Goal: Answer question/provide support

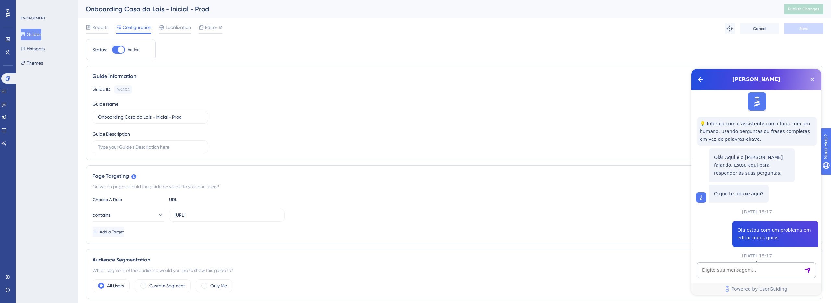
scroll to position [630, 0]
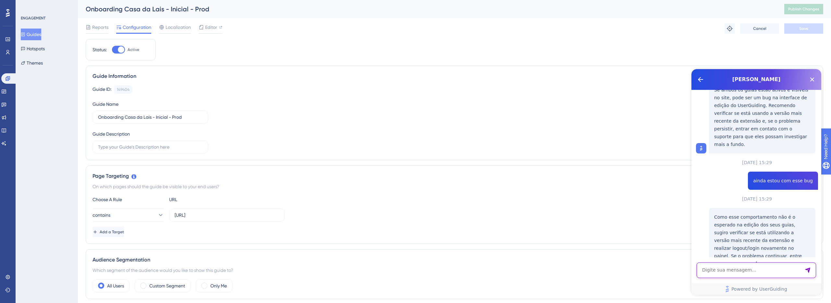
click at [734, 266] on textarea "AI Assistant Text Input" at bounding box center [757, 271] width 120 height 16
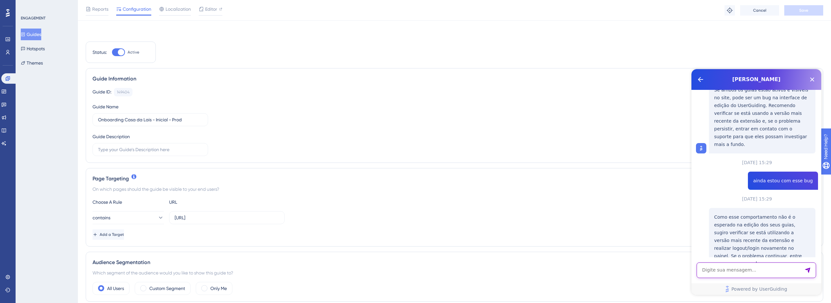
scroll to position [331, 0]
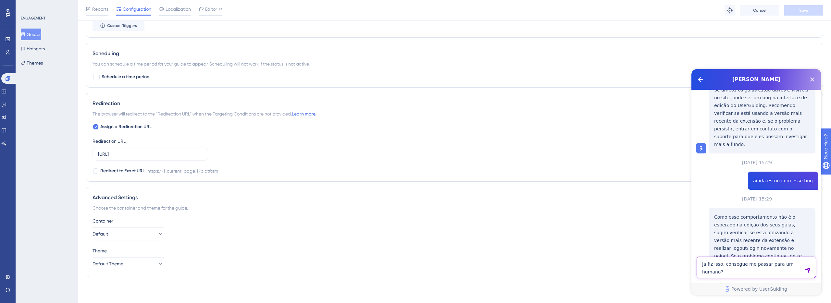
type textarea "ja fiz isso, consegue me passar para um humano?"
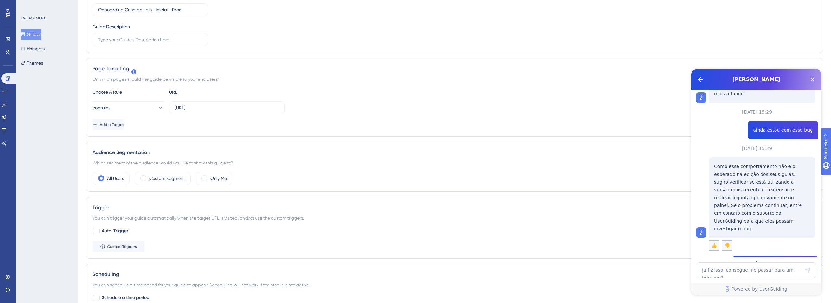
scroll to position [0, 0]
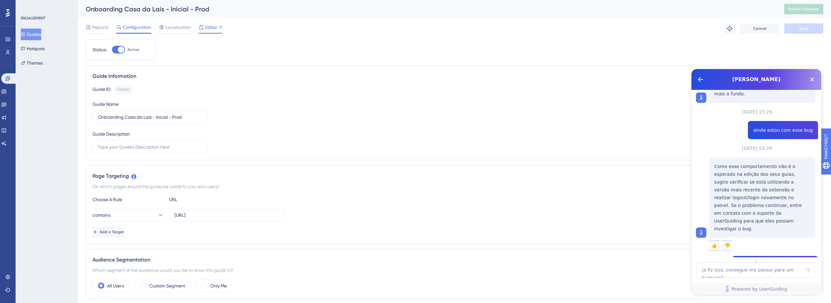
click at [211, 27] on span "Editor" at bounding box center [211, 27] width 12 height 8
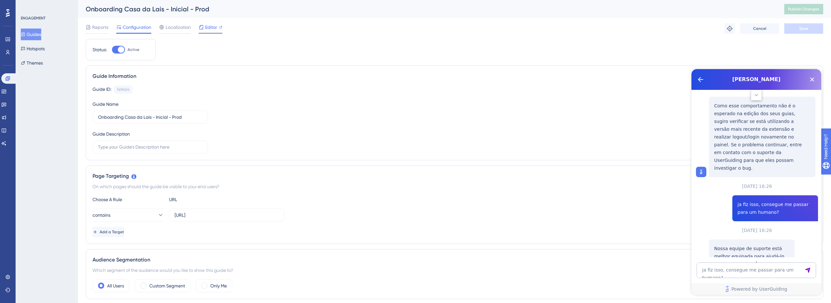
scroll to position [742, 0]
click at [771, 273] on span "Fale com uma pessoa" at bounding box center [751, 277] width 49 height 8
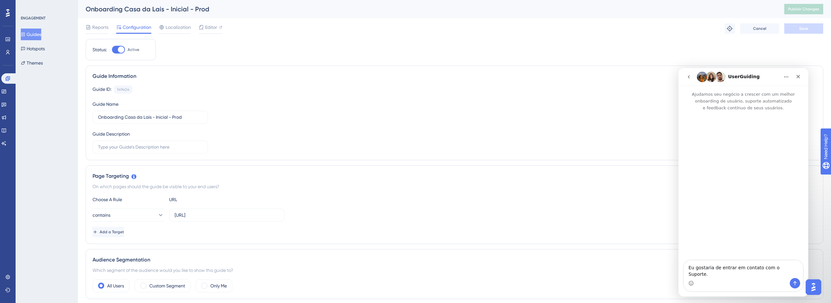
scroll to position [0, 0]
click at [795, 282] on icon "Enviar mensagem…" at bounding box center [795, 283] width 5 height 5
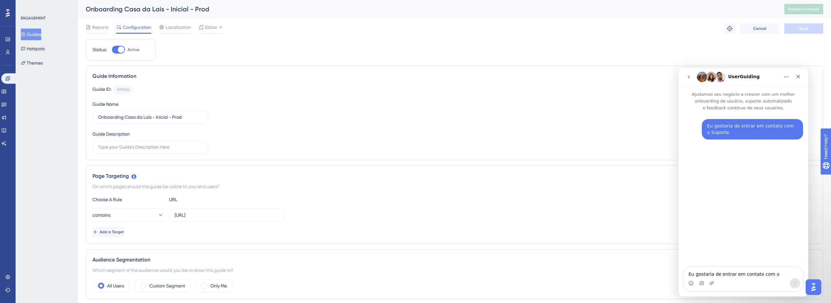
click at [691, 77] on icon "go back" at bounding box center [688, 76] width 5 height 5
click at [689, 75] on icon "go back" at bounding box center [688, 76] width 5 height 5
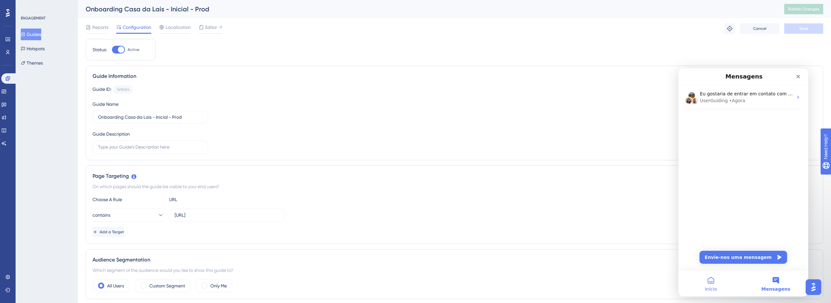
click at [712, 291] on span "Início" at bounding box center [711, 289] width 12 height 5
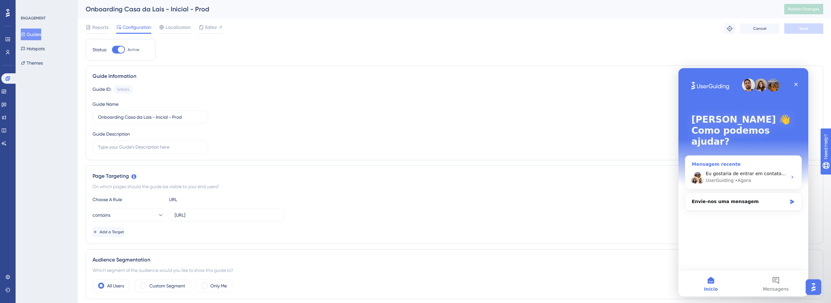
click at [749, 177] on div "UserGuiding • Agora" at bounding box center [747, 180] width 82 height 7
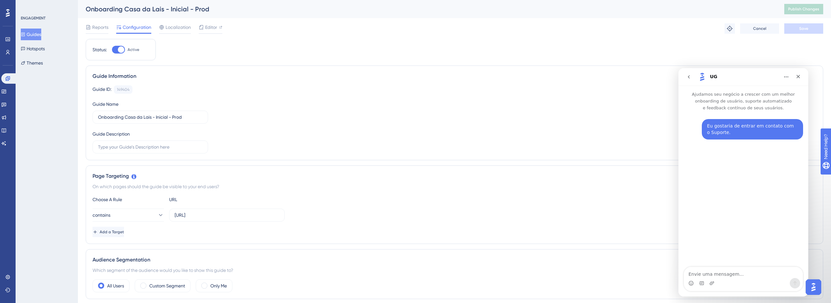
click at [689, 75] on icon "go back" at bounding box center [688, 76] width 5 height 5
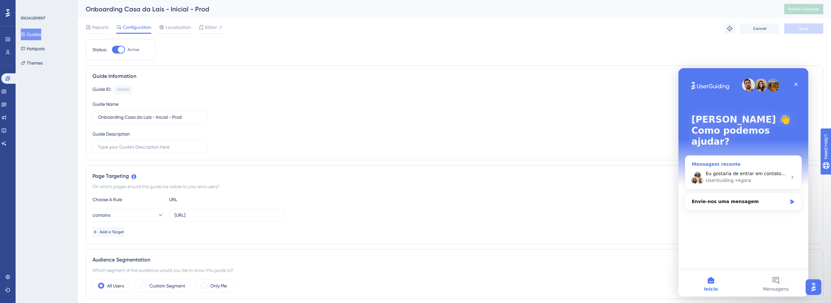
click at [768, 165] on div "Eu gostaria de entrar em contato com o Suporte. UserGuiding • Agora" at bounding box center [744, 177] width 116 height 24
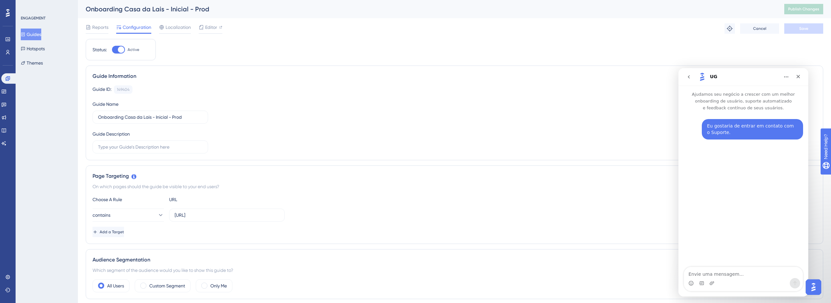
click at [730, 273] on textarea "Envie uma mensagem..." at bounding box center [743, 272] width 119 height 11
type textarea "Estou tentando editar o meu guia mas quando abro para editar ele me leva apenas…"
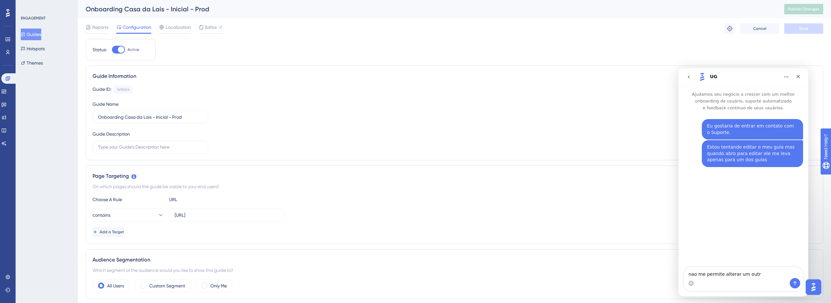
type textarea "nao me permite alterar um outro"
paste textarea "s"
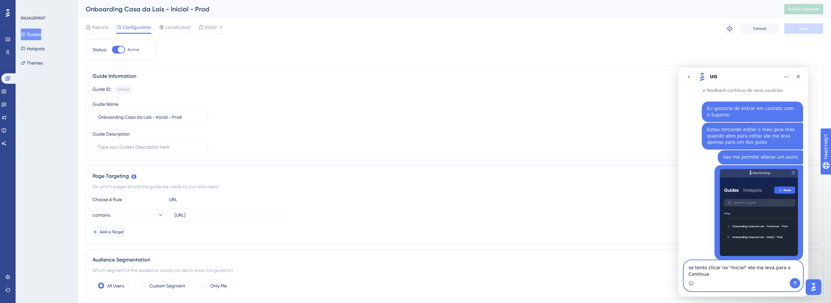
type textarea "se tento clicar no "Inicial" ele me leva para o Continuar"
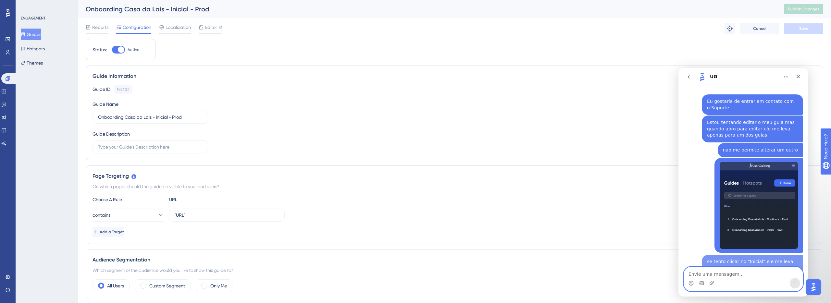
scroll to position [39, 0]
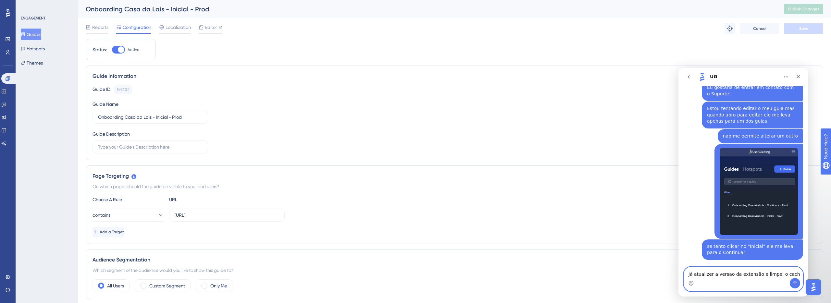
type textarea "já atualizer a versao da extensão e limpei o cache"
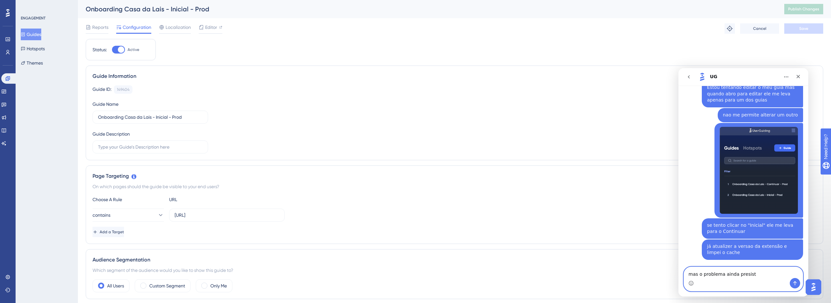
type textarea "mas o problema ainda presiste"
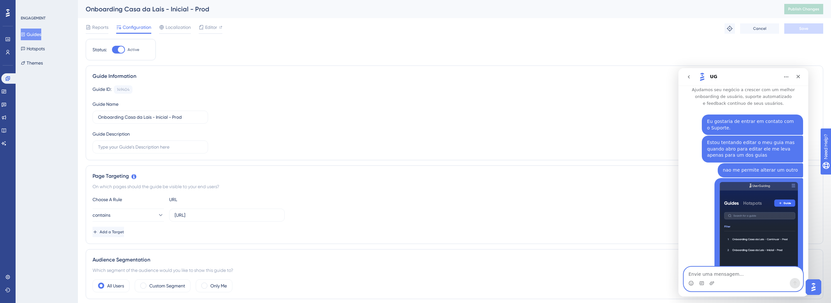
scroll to position [0, 0]
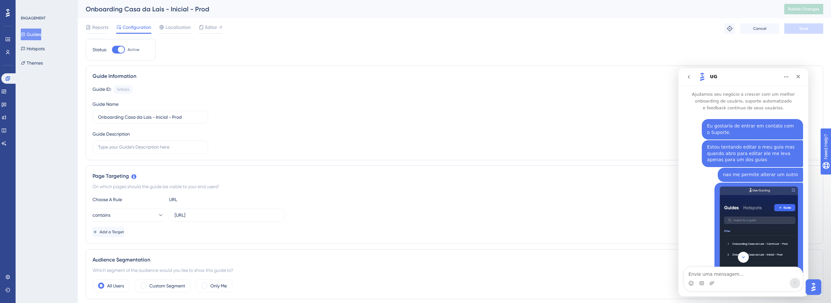
click at [691, 80] on button "go back" at bounding box center [689, 77] width 12 height 12
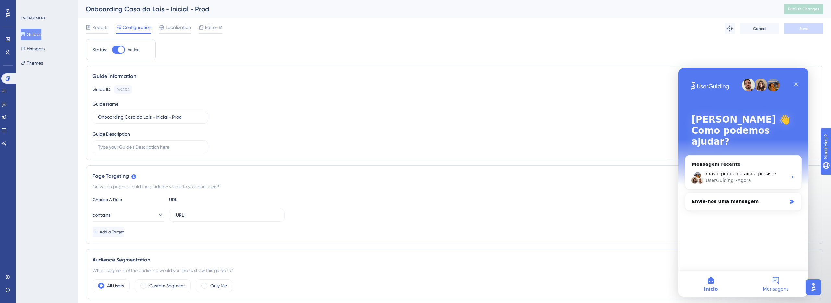
click at [772, 284] on button "Mensagens" at bounding box center [776, 284] width 65 height 26
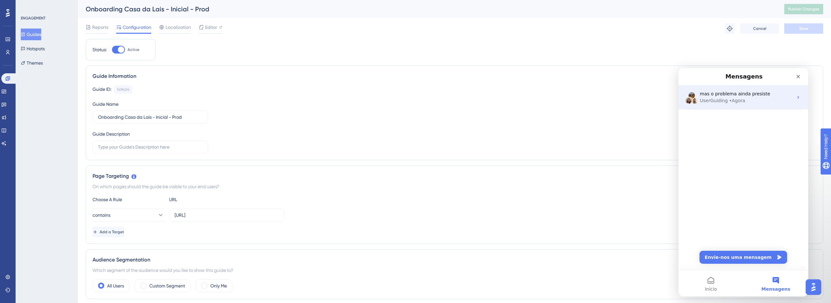
click at [749, 99] on div "UserGuiding • Agora" at bounding box center [746, 100] width 93 height 7
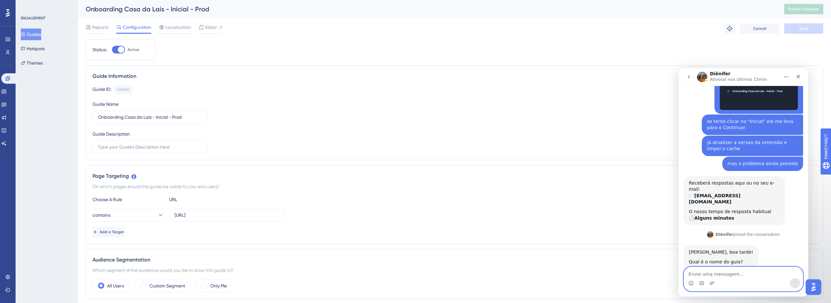
scroll to position [167, 0]
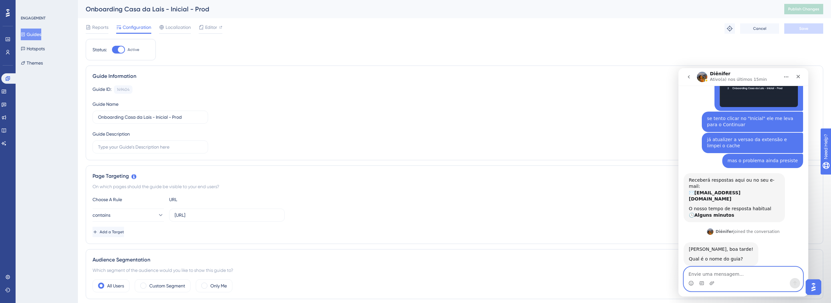
click at [717, 274] on textarea "Envie uma mensagem..." at bounding box center [743, 272] width 119 height 11
click at [210, 5] on div "Onboarding Casa da Lais - Inicial - Prod" at bounding box center [427, 9] width 683 height 9
copy div "Onboarding Casa da Lais - Inicial - Prod"
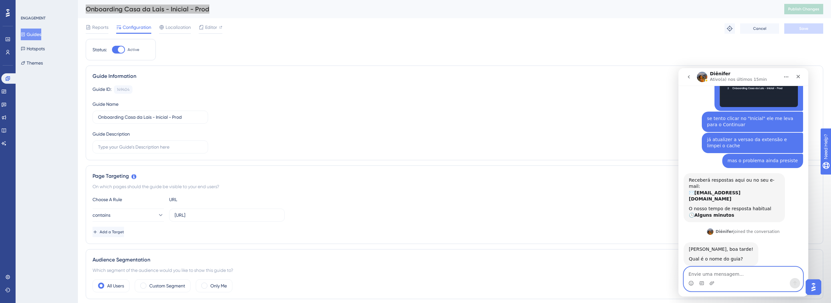
click at [698, 274] on textarea "Envie uma mensagem..." at bounding box center [743, 272] width 119 height 11
paste textarea "Onboarding Casa da Lais - Inicial - Prod"
type textarea "estou tentando editar esse: Onboarding Casa da Lais - Inicial - Prod"
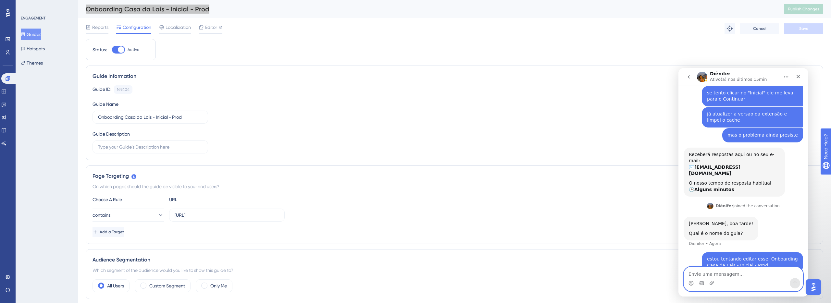
scroll to position [199, 0]
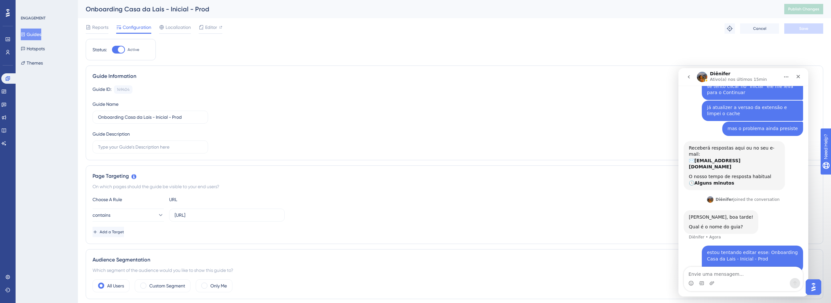
click at [292, 38] on div "Reports Configuration Localization Editor Troubleshoot Cancel Save" at bounding box center [455, 28] width 738 height 21
click at [731, 276] on textarea "Envie uma mensagem..." at bounding box center [743, 272] width 119 height 11
drag, startPoint x: 773, startPoint y: 248, endPoint x: 767, endPoint y: 241, distance: 9.2
click at [767, 250] on div "estou tentando editar esse: Onboarding Casa da Lais - Inicial - Prod ​" at bounding box center [752, 259] width 91 height 19
copy div "Onboarding Casa da Lais - Inicial - Prod"
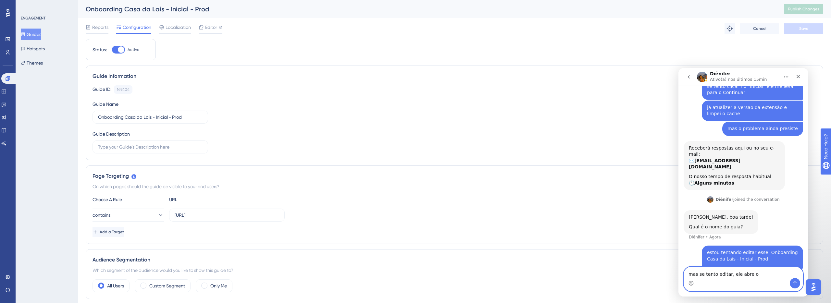
click at [764, 273] on textarea "mas se tento editar, ele abre o" at bounding box center [743, 272] width 119 height 11
paste textarea "Onboarding Casa da Lais - Inicial - Prod"
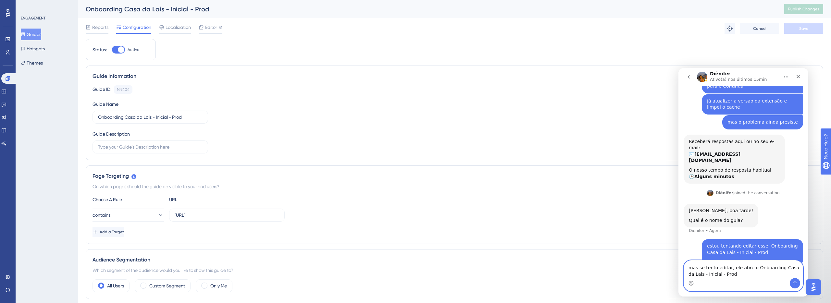
click at [706, 273] on textarea "mas se tento editar, ele abre o Onboarding Casa da Lais - Inicial - Prod" at bounding box center [743, 270] width 119 height 18
type textarea "mas se tento editar, ele abre o Onboarding Casa da Lais - Continuar - Prod"
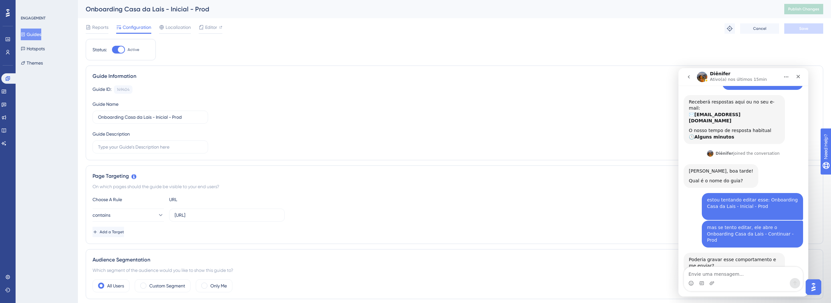
scroll to position [245, 0]
click at [710, 284] on icon "Carregar anexo" at bounding box center [712, 283] width 5 height 5
click at [714, 272] on textarea "Envie uma mensagem..." at bounding box center [743, 272] width 119 height 11
click at [706, 274] on textarea "Envie uma mensagem..." at bounding box center [743, 272] width 119 height 11
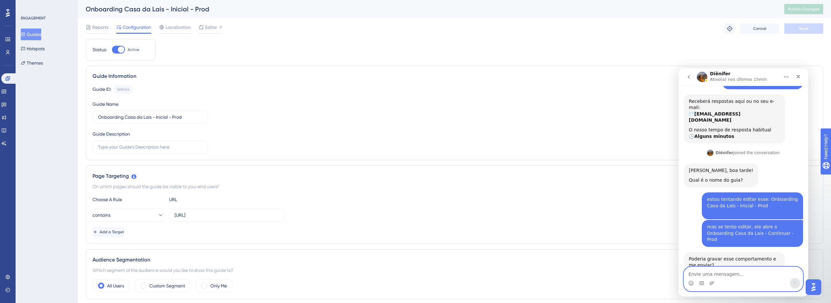
type textarea ";"
type textarea "claro"
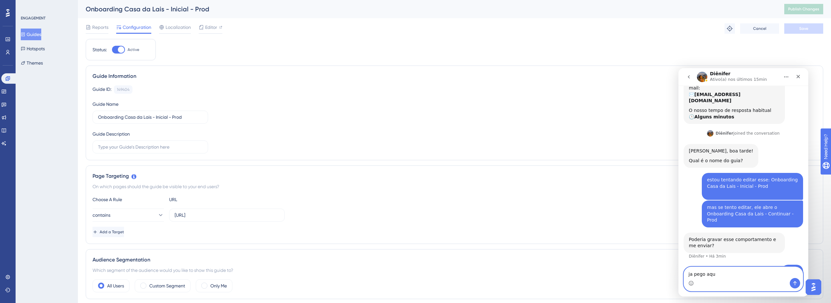
type textarea "ja pego aqui"
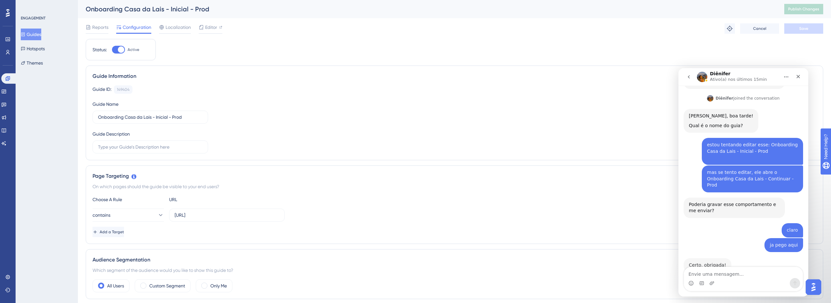
scroll to position [299, 0]
click at [208, 29] on span "Editor" at bounding box center [211, 27] width 12 height 8
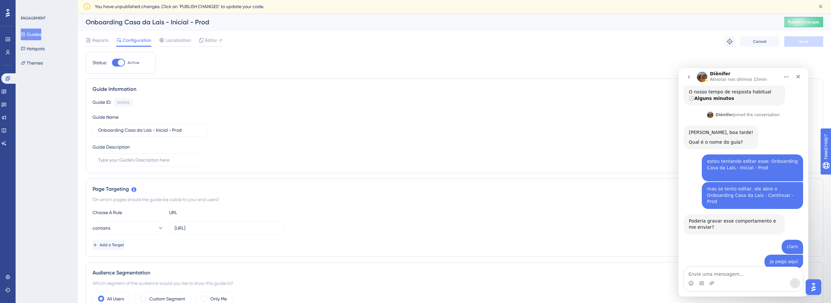
scroll to position [281, 0]
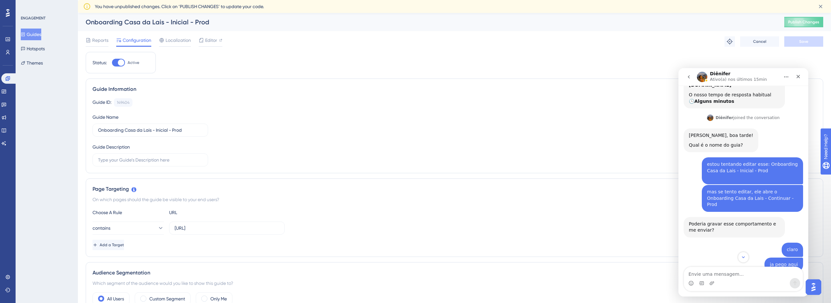
click at [722, 116] on b "Diênifer" at bounding box center [725, 118] width 18 height 5
copy b "Diênifer"
click at [727, 276] on textarea "Envie uma mensagem..." at bounding box center [743, 272] width 119 height 11
paste textarea "Diênifer"
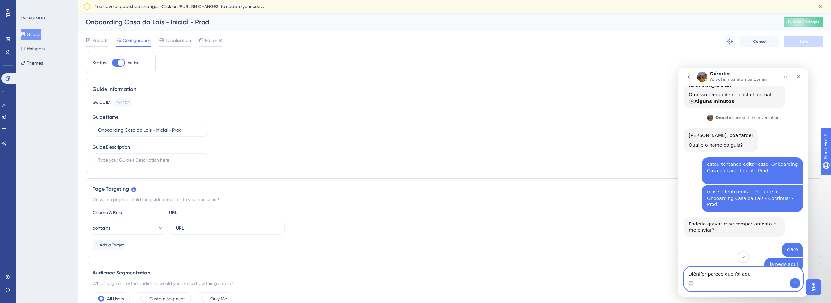
type textarea "Diênifer parece que foi aqui"
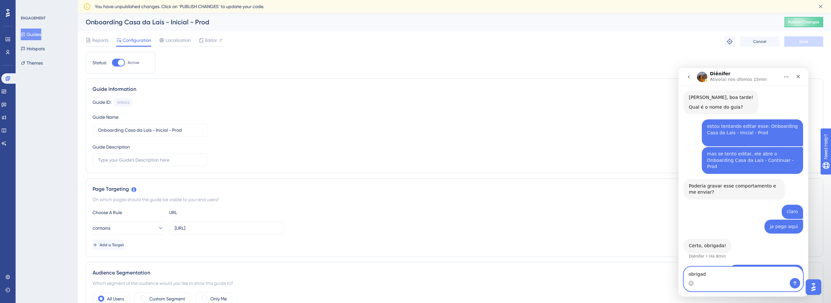
type textarea "obrigado"
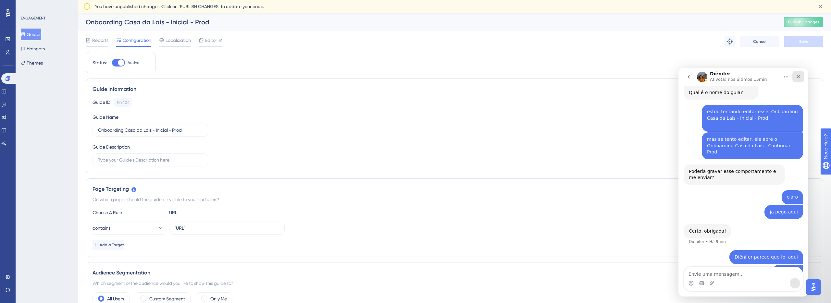
click at [795, 75] on div "Fechar" at bounding box center [799, 77] width 12 height 12
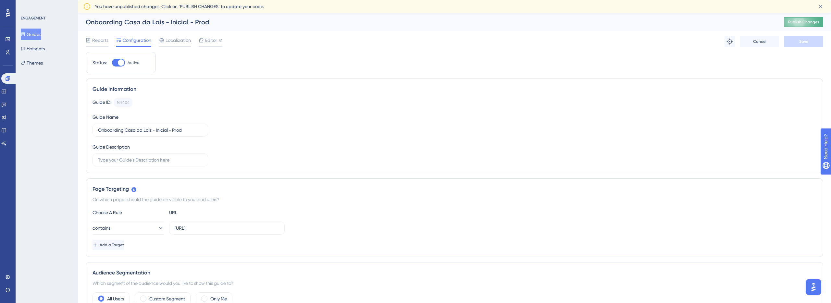
click at [809, 25] on button "Publish Changes" at bounding box center [804, 22] width 39 height 10
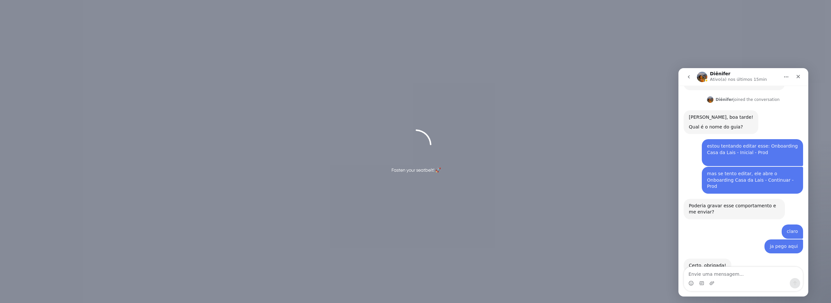
scroll to position [299, 0]
